Goal: Check status: Check status

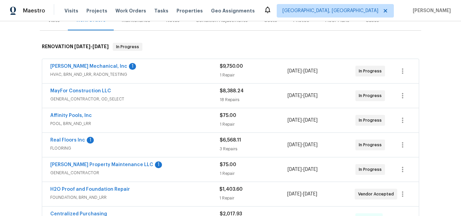
scroll to position [101, 0]
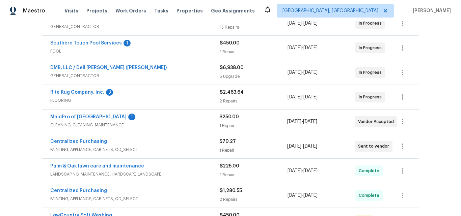
scroll to position [169, 0]
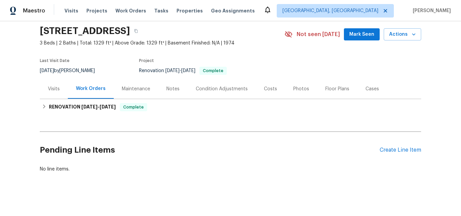
scroll to position [31, 0]
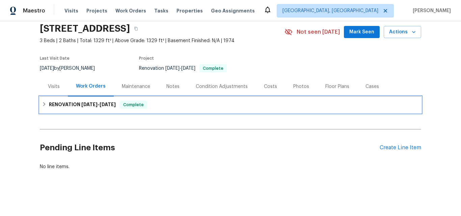
click at [69, 103] on h6 "RENOVATION [DATE] - [DATE]" at bounding box center [82, 105] width 67 height 8
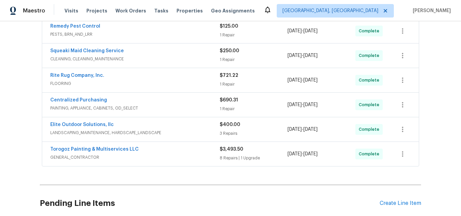
scroll to position [98, 0]
